Goal: Entertainment & Leisure: Consume media (video, audio)

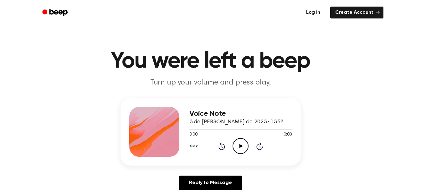
click at [245, 142] on icon "Play Audio" at bounding box center [241, 146] width 16 height 16
click at [260, 163] on div "Voice Note 3 de julio de 2023 · 13:58 0:03 0:03 Your browser does not support t…" at bounding box center [211, 132] width 180 height 68
click at [239, 148] on icon "Play Audio" at bounding box center [241, 146] width 16 height 16
click at [239, 148] on icon at bounding box center [240, 146] width 3 height 4
click at [239, 148] on icon "Play Audio" at bounding box center [241, 146] width 16 height 16
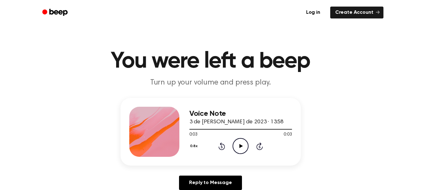
click at [239, 148] on icon "Play Audio" at bounding box center [241, 146] width 16 height 16
click at [240, 147] on icon at bounding box center [240, 146] width 3 height 4
click at [242, 146] on icon "Play Audio" at bounding box center [241, 146] width 16 height 16
click at [241, 144] on icon "Play Audio" at bounding box center [241, 146] width 16 height 16
click at [238, 143] on icon "Play Audio" at bounding box center [241, 146] width 16 height 16
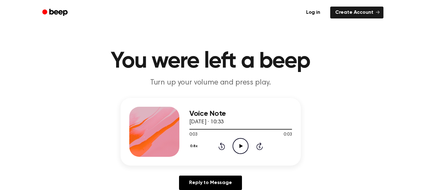
click at [242, 148] on icon "Play Audio" at bounding box center [241, 146] width 16 height 16
click at [241, 144] on icon "Play Audio" at bounding box center [241, 146] width 16 height 16
click at [237, 153] on icon "Play Audio" at bounding box center [241, 146] width 16 height 16
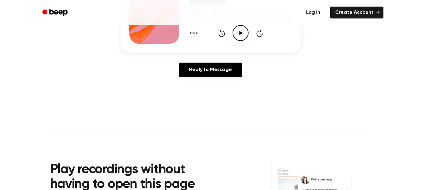
scroll to position [125, 0]
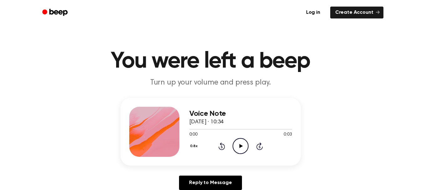
click at [239, 143] on icon "Play Audio" at bounding box center [241, 146] width 16 height 16
click at [239, 142] on icon "Play Audio" at bounding box center [241, 146] width 16 height 16
click at [237, 147] on icon "Play Audio" at bounding box center [241, 146] width 16 height 16
click at [237, 148] on icon "Play Audio" at bounding box center [241, 146] width 16 height 16
click at [233, 146] on circle at bounding box center [240, 145] width 15 height 15
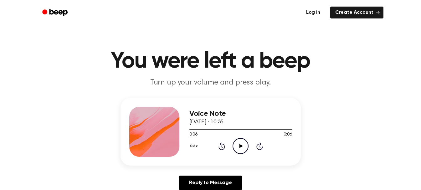
click at [240, 145] on icon "Play Audio" at bounding box center [241, 146] width 16 height 16
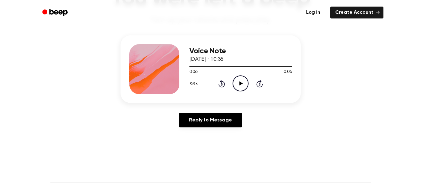
scroll to position [31, 0]
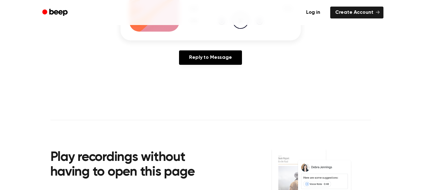
click at [185, 72] on main "You were left a beep Turn up your volume and press play. Voice Note 5 de julio …" at bounding box center [210, 68] width 421 height 386
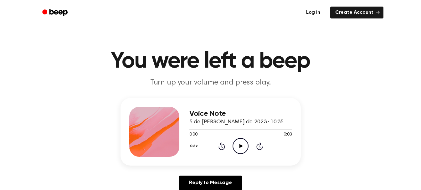
click at [239, 150] on icon "Play Audio" at bounding box center [241, 146] width 16 height 16
click at [239, 149] on icon "Play Audio" at bounding box center [241, 146] width 16 height 16
